Goal: Task Accomplishment & Management: Manage account settings

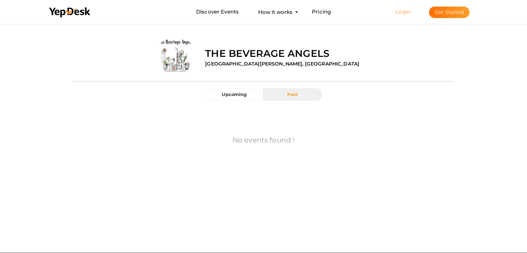
click at [401, 11] on link "Login" at bounding box center [402, 11] width 15 height 7
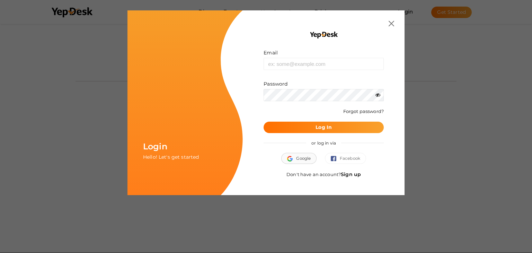
click at [299, 159] on button "Google" at bounding box center [298, 158] width 35 height 11
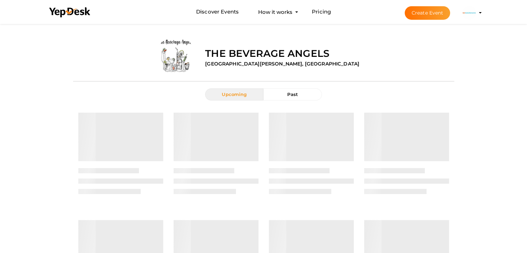
click at [470, 14] on img at bounding box center [469, 13] width 14 height 14
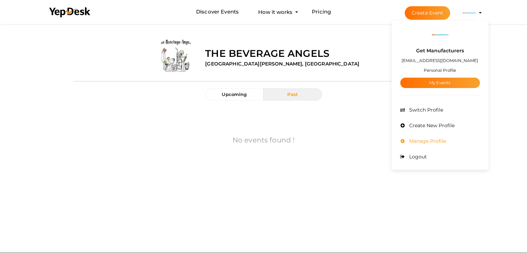
click at [423, 141] on span "Manage Profile" at bounding box center [426, 141] width 38 height 6
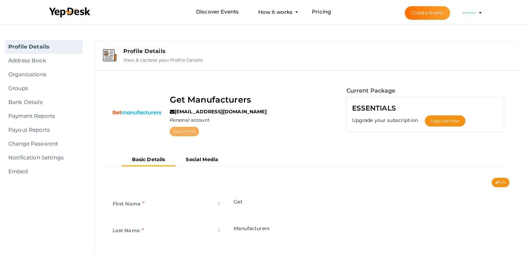
click at [184, 132] on link "View Profile" at bounding box center [184, 131] width 29 height 9
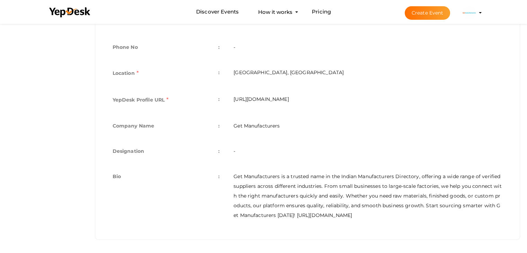
scroll to position [209, 0]
click at [313, 187] on td "Get Manufacturers is a trusted name in the Indian Manufacturers Directory, offe…" at bounding box center [367, 195] width 282 height 62
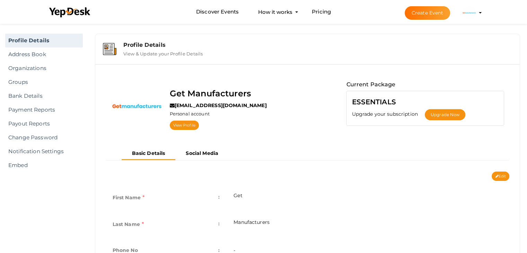
scroll to position [1, 0]
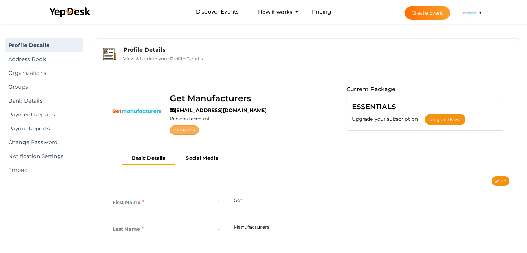
click at [187, 128] on link "View Profile" at bounding box center [184, 129] width 29 height 9
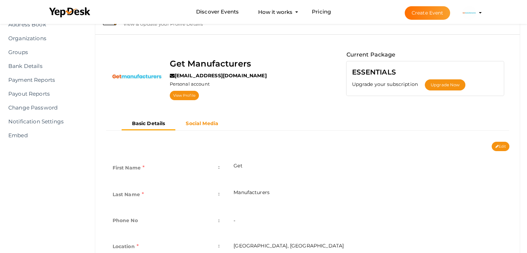
click at [204, 124] on b "Social Media" at bounding box center [202, 123] width 33 height 6
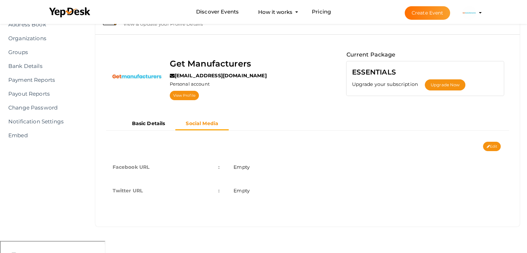
scroll to position [24, 0]
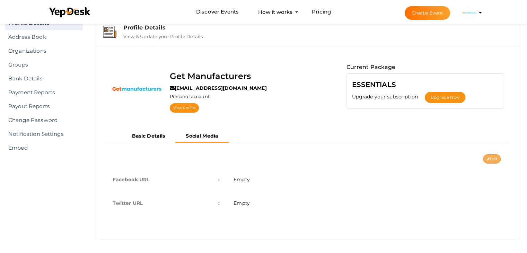
click at [490, 158] on button "Edit" at bounding box center [492, 158] width 18 height 9
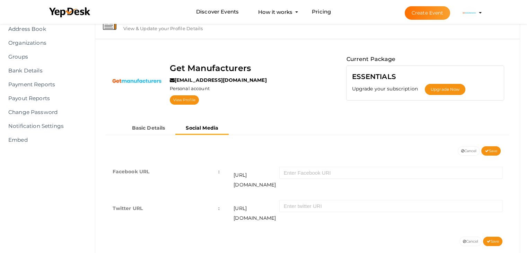
scroll to position [36, 0]
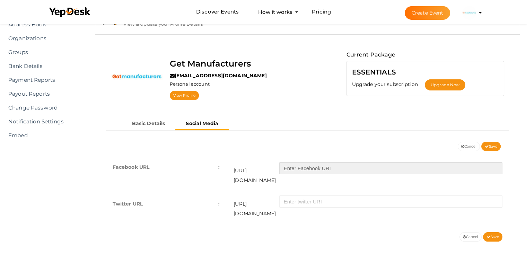
click at [298, 167] on input "text" at bounding box center [390, 168] width 223 height 12
paste input "GetManufacturersOfficial"
type input "GetManufacturersOfficial"
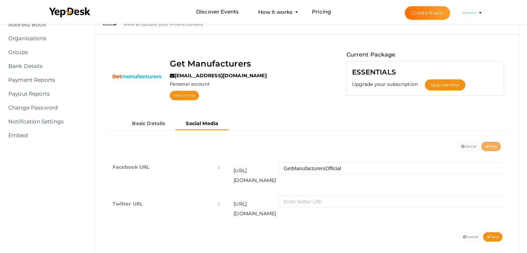
click at [492, 144] on span "Save" at bounding box center [490, 146] width 12 height 5
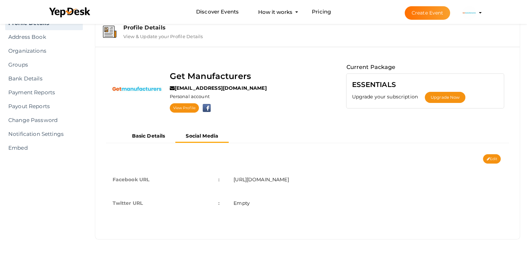
click at [248, 205] on td "Empty" at bounding box center [367, 203] width 282 height 24
click at [155, 137] on b "Basic Details" at bounding box center [148, 136] width 33 height 6
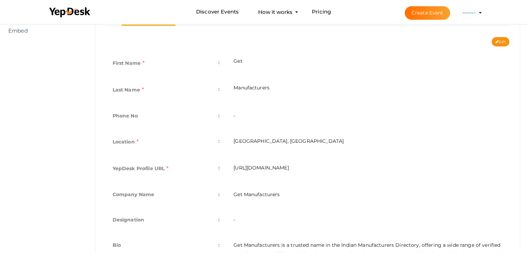
scroll to position [140, 0]
click at [499, 40] on button "Edit" at bounding box center [500, 42] width 18 height 9
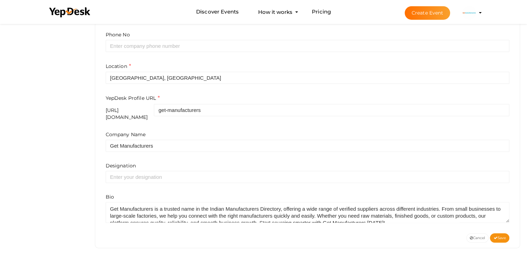
scroll to position [224, 0]
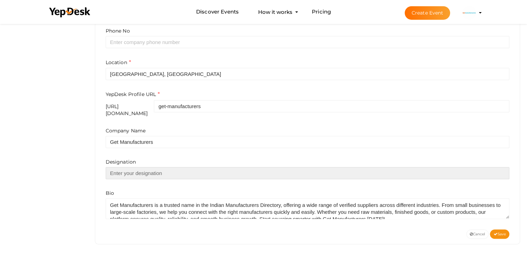
click at [165, 167] on input "text" at bounding box center [308, 173] width 404 height 12
paste input "https://www.getmanufacturers.com/"
type input "https://www.getmanufacturers.com/"
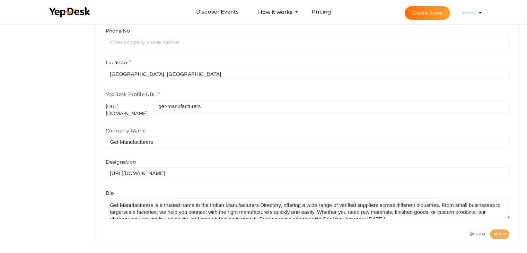
click at [501, 229] on button "Save" at bounding box center [499, 233] width 19 height 9
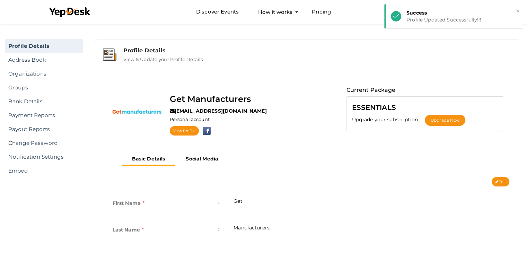
scroll to position [0, 0]
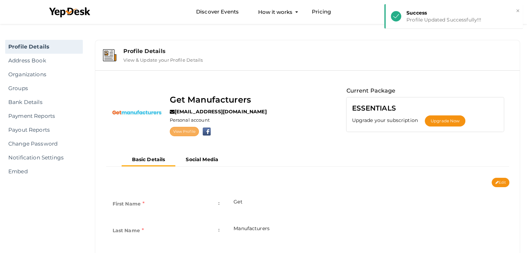
click at [188, 131] on link "View Profile" at bounding box center [184, 131] width 29 height 9
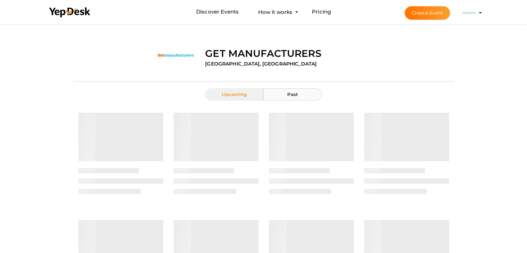
click at [287, 93] on span "Past" at bounding box center [292, 94] width 11 height 6
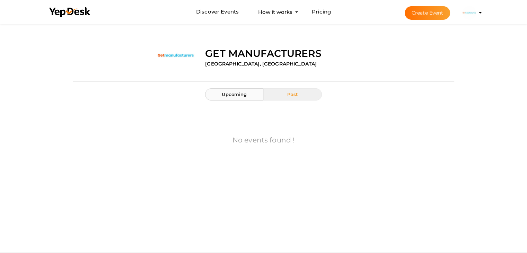
click at [233, 95] on span "Upcoming" at bounding box center [234, 94] width 25 height 6
click at [243, 98] on button "Upcoming" at bounding box center [234, 94] width 58 height 12
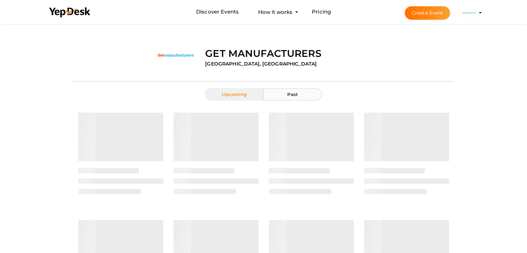
click at [291, 95] on span "Past" at bounding box center [292, 94] width 11 height 6
